Goal: Task Accomplishment & Management: Use online tool/utility

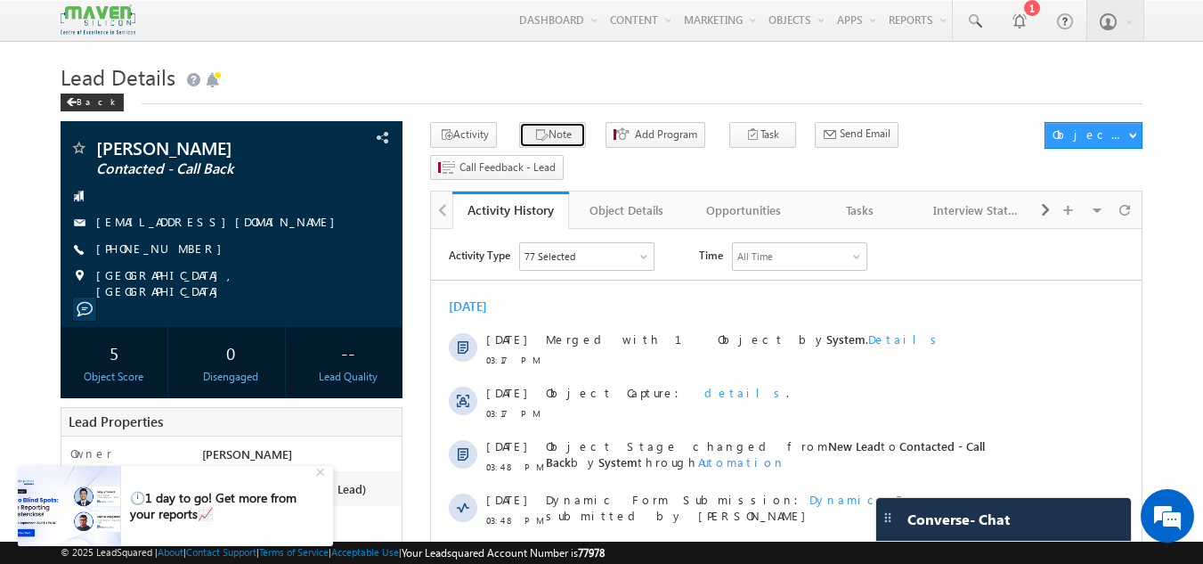
click at [557, 143] on button "Note" at bounding box center [552, 135] width 67 height 26
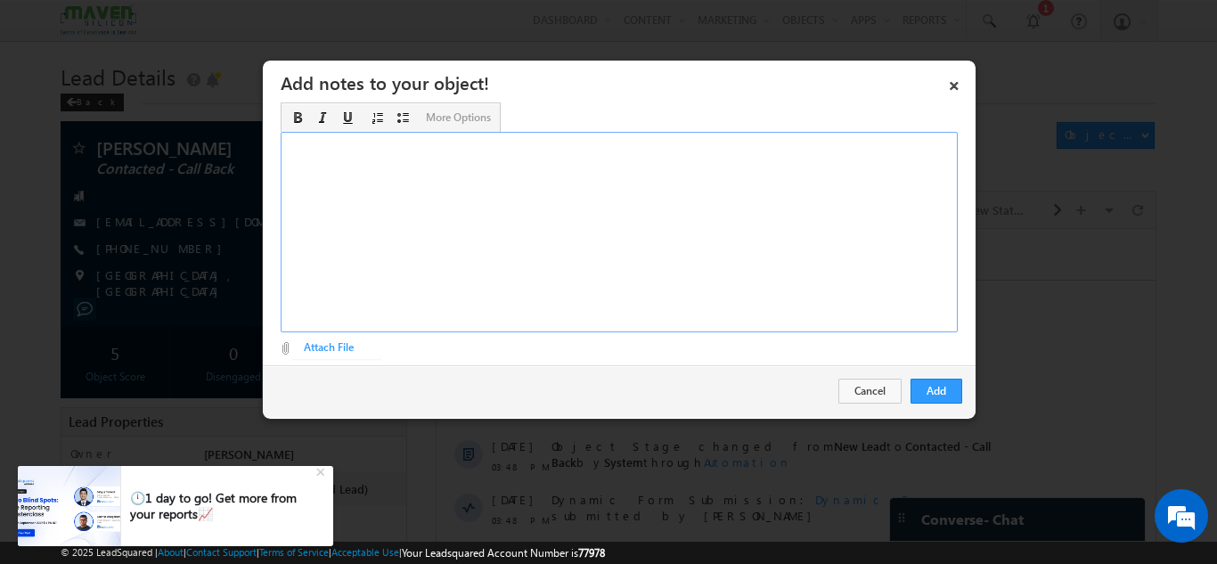
click at [462, 230] on div "Rich Text Editor, Description-inline-editor-div" at bounding box center [619, 232] width 677 height 200
click at [928, 395] on button "Add" at bounding box center [936, 391] width 52 height 25
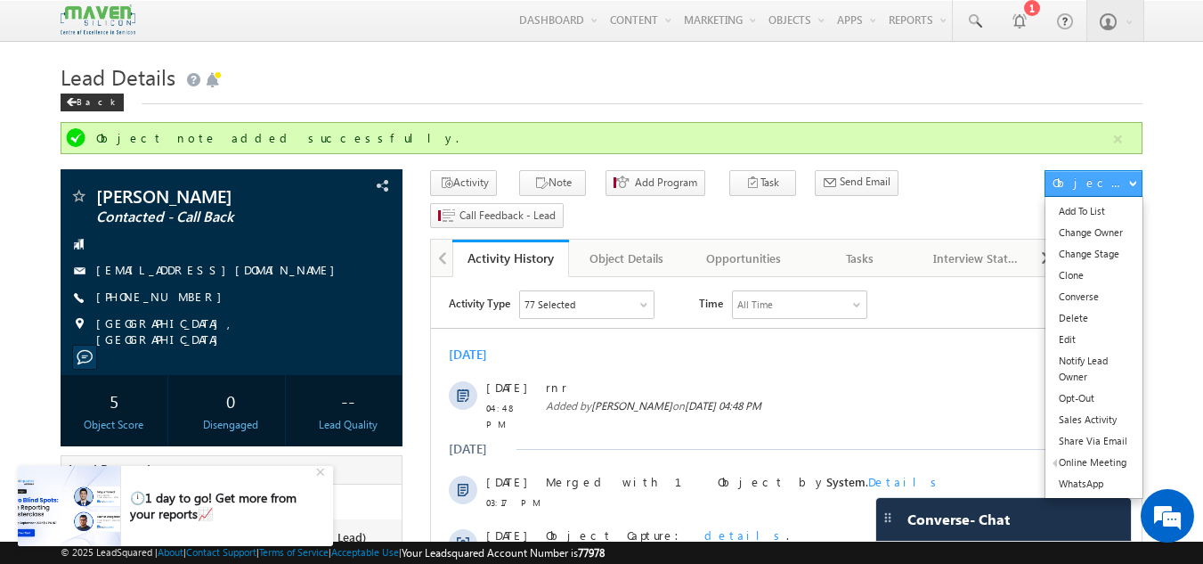
drag, startPoint x: 1123, startPoint y: 134, endPoint x: 1104, endPoint y: 126, distance: 21.5
click at [1123, 134] on button "button" at bounding box center [1118, 139] width 22 height 22
